Goal: Task Accomplishment & Management: Use online tool/utility

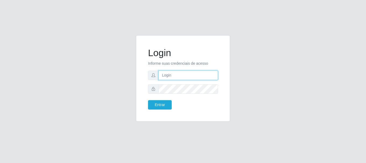
click at [183, 79] on input "text" at bounding box center [187, 75] width 59 height 9
type input "[EMAIL_ADDRESS][DOMAIN_NAME]"
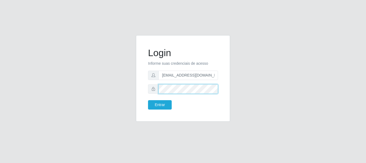
click at [148, 100] on button "Entrar" at bounding box center [160, 104] width 24 height 9
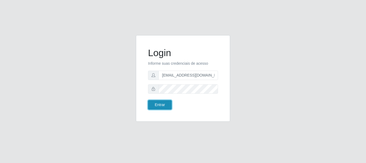
click at [167, 108] on button "Entrar" at bounding box center [160, 104] width 24 height 9
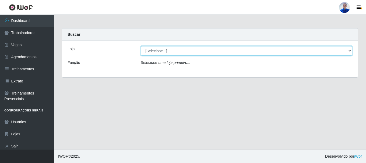
click at [167, 51] on select "[Selecione...] Supermercado [GEOGRAPHIC_DATA]" at bounding box center [246, 50] width 211 height 9
select select "165"
click at [141, 46] on select "[Selecione...] Supermercado [GEOGRAPHIC_DATA]" at bounding box center [246, 50] width 211 height 9
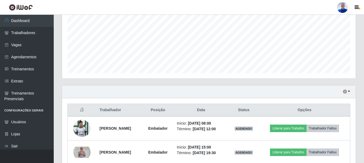
scroll to position [146, 0]
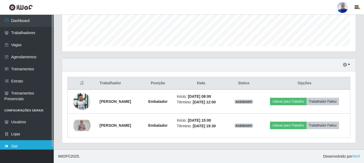
click at [40, 148] on link "Sair" at bounding box center [27, 146] width 54 height 12
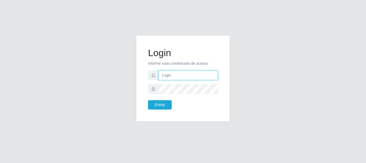
click at [202, 75] on input "text" at bounding box center [187, 75] width 59 height 9
type input "tayanasantos755@gmail.com"
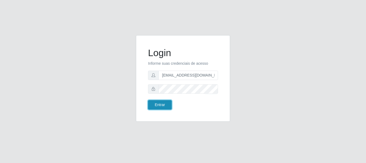
click at [159, 103] on button "Entrar" at bounding box center [160, 104] width 24 height 9
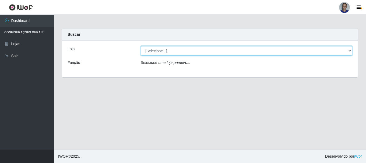
click at [346, 52] on select "[Selecione...] Supermercado [GEOGRAPHIC_DATA]" at bounding box center [246, 50] width 211 height 9
select select "165"
click at [141, 46] on select "[Selecione...] Supermercado [GEOGRAPHIC_DATA]" at bounding box center [246, 50] width 211 height 9
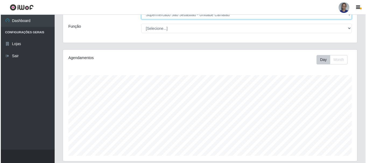
scroll to position [146, 0]
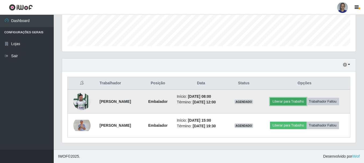
click at [296, 104] on button "Liberar para Trabalho" at bounding box center [288, 102] width 36 height 8
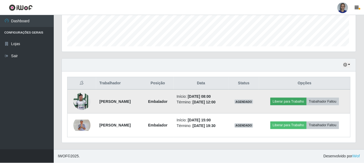
scroll to position [112, 291]
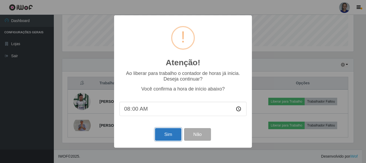
click at [174, 135] on button "Sim" at bounding box center [168, 134] width 26 height 13
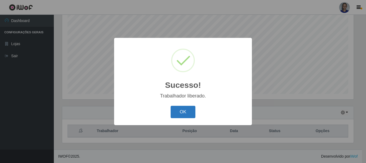
click at [187, 112] on button "OK" at bounding box center [182, 112] width 25 height 13
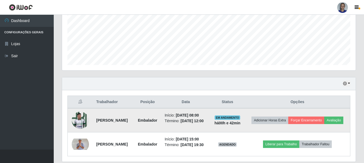
scroll to position [154, 0]
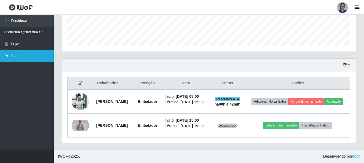
click at [18, 59] on link "Sair" at bounding box center [27, 56] width 54 height 12
